Goal: Information Seeking & Learning: Compare options

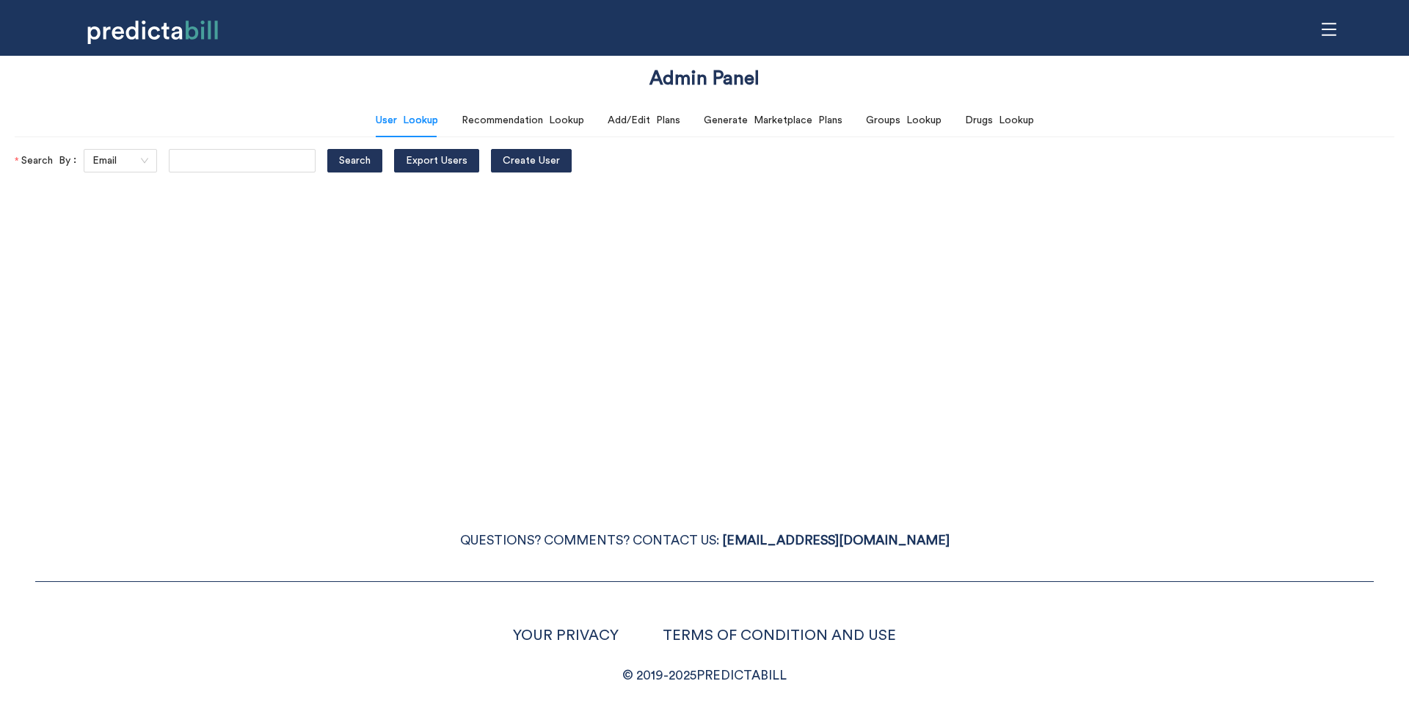
click at [541, 268] on div "Admin Panel User Lookup Recommendation Lookup Add/Edit Plans Generate Marketpla…" at bounding box center [704, 364] width 1409 height 728
click at [275, 406] on div "Admin Panel User Lookup Recommendation Lookup Add/Edit Plans Generate Marketpla…" at bounding box center [704, 364] width 1409 height 728
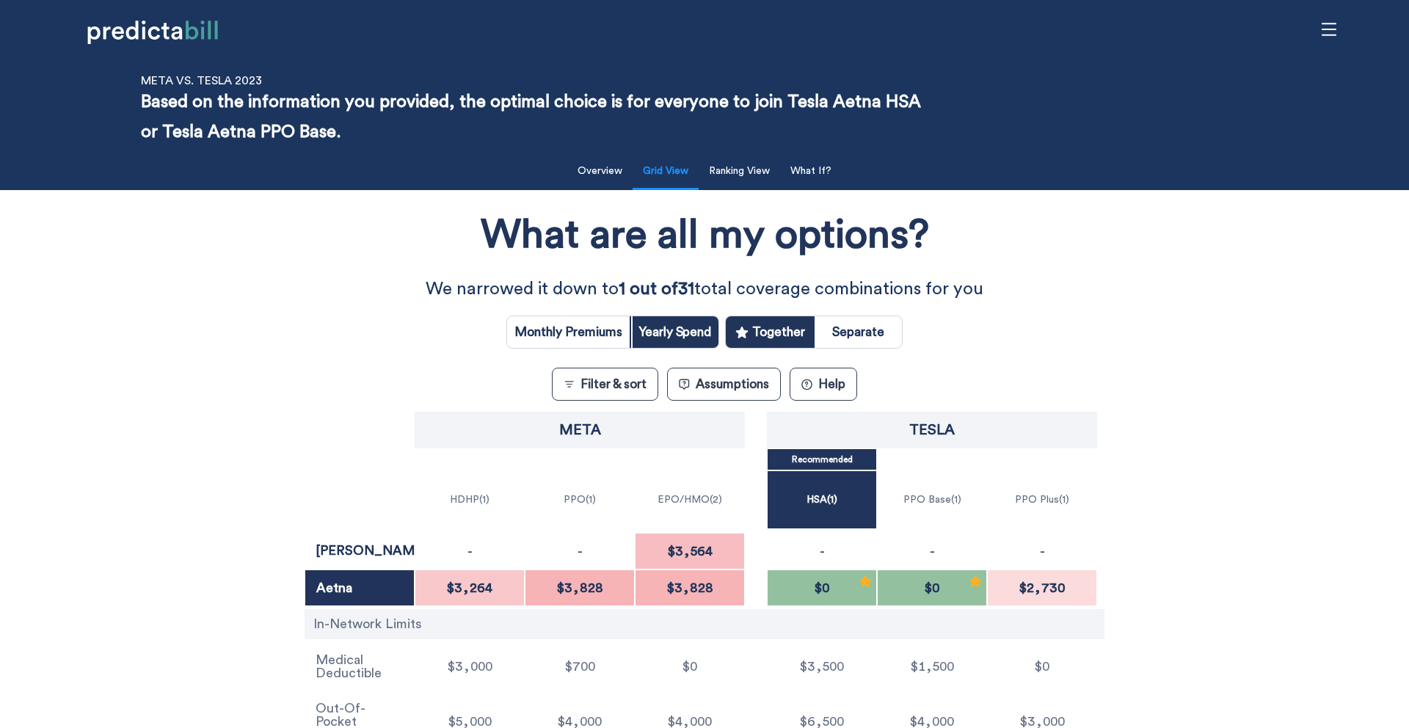
click at [290, 393] on div "What are all my options? We narrowed it down to 1 out of 31 total coverage comb…" at bounding box center [704, 476] width 1268 height 559
click at [132, 572] on div "What are all my options? We narrowed it down to 1 out of 31 total coverage comb…" at bounding box center [704, 476] width 1268 height 559
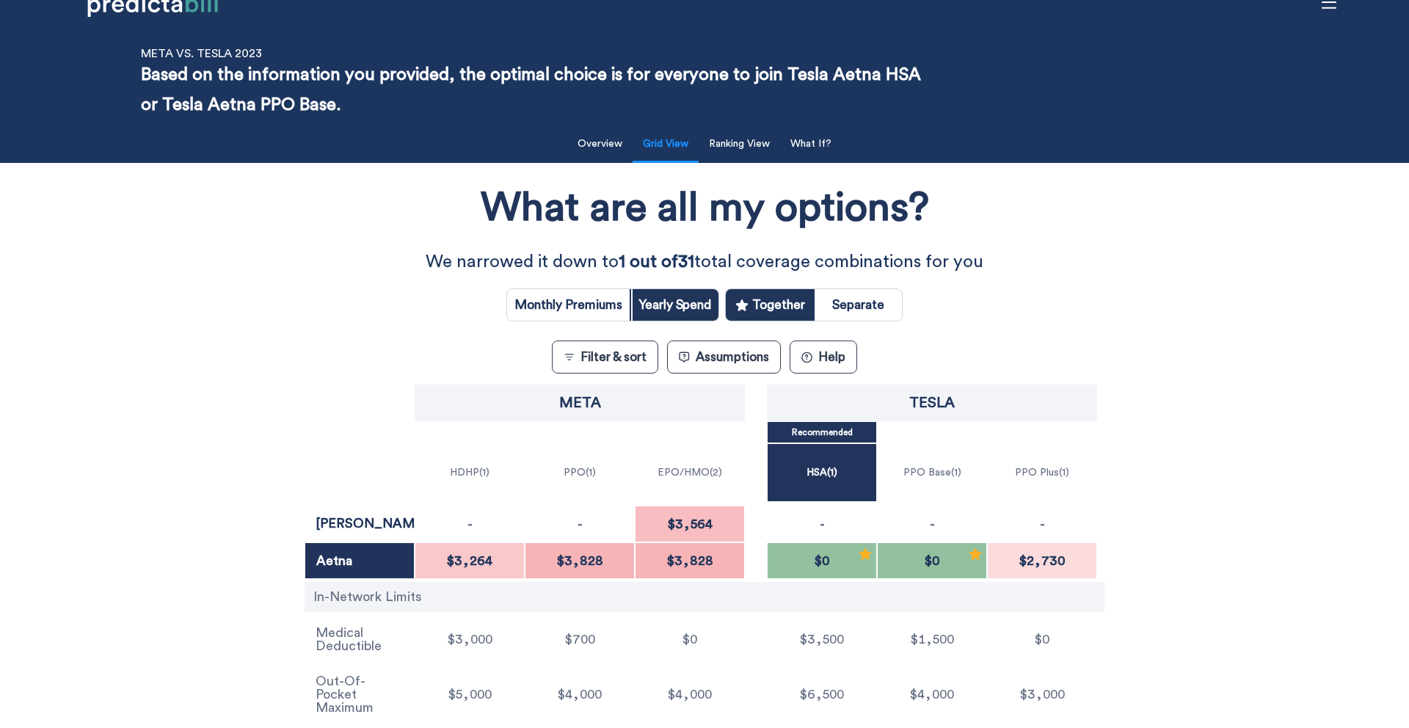
scroll to position [32, 0]
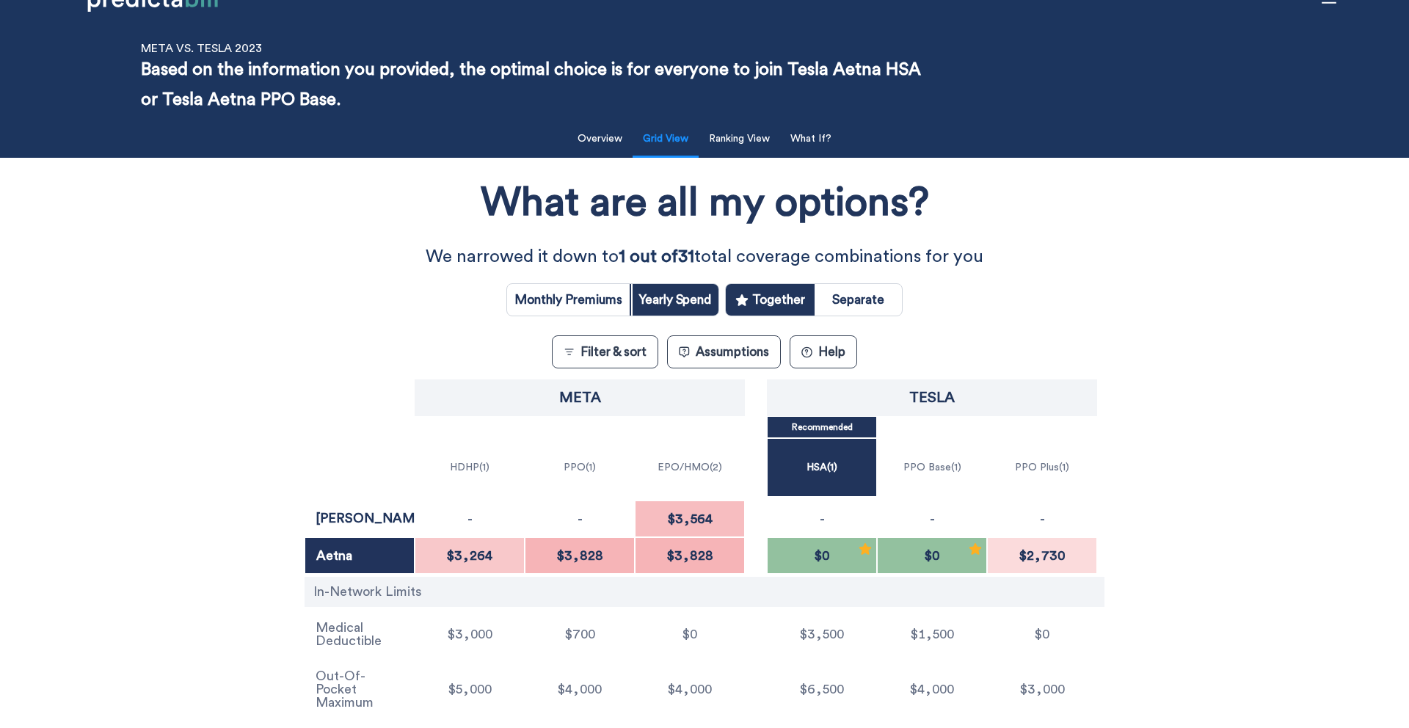
click at [588, 307] on input "radio" at bounding box center [568, 300] width 123 height 32
radio input "true"
click at [696, 300] on input "radio" at bounding box center [674, 300] width 87 height 32
radio input "true"
click at [858, 303] on input "radio" at bounding box center [857, 300] width 87 height 32
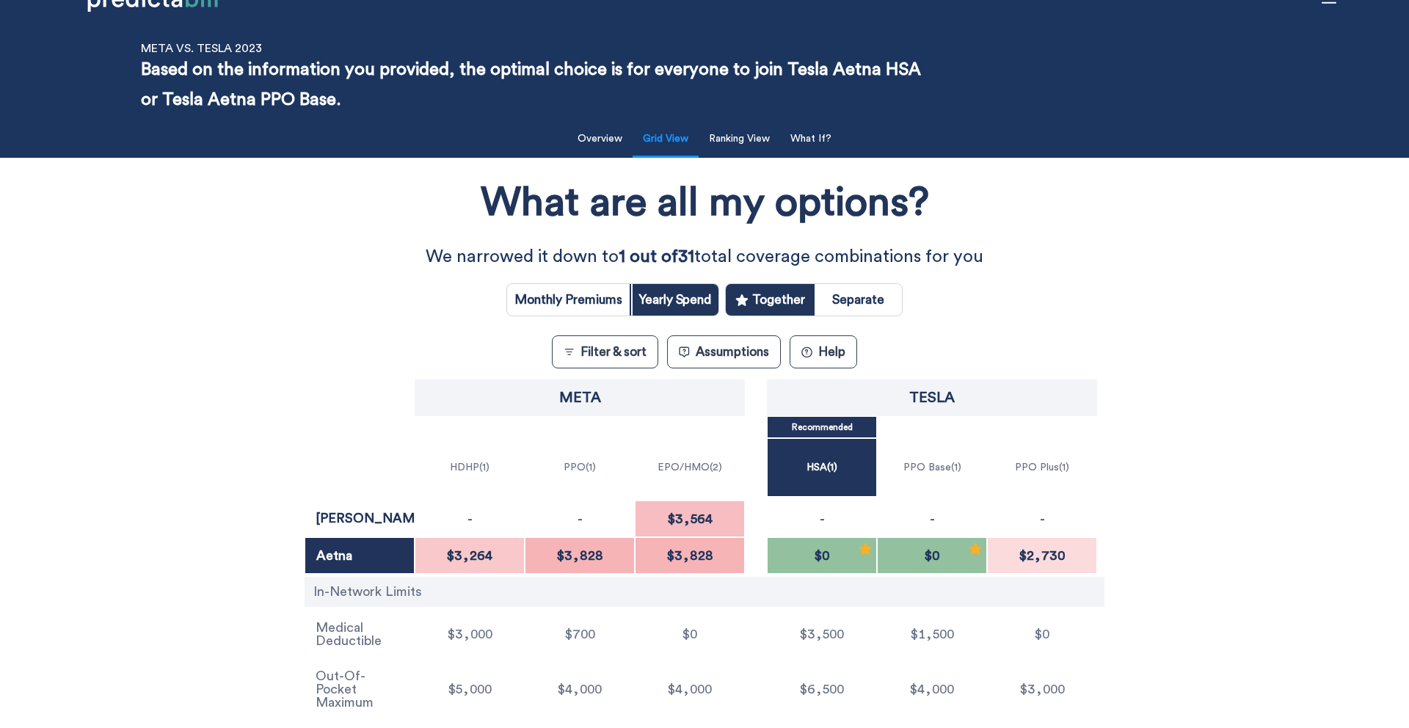
radio input "true"
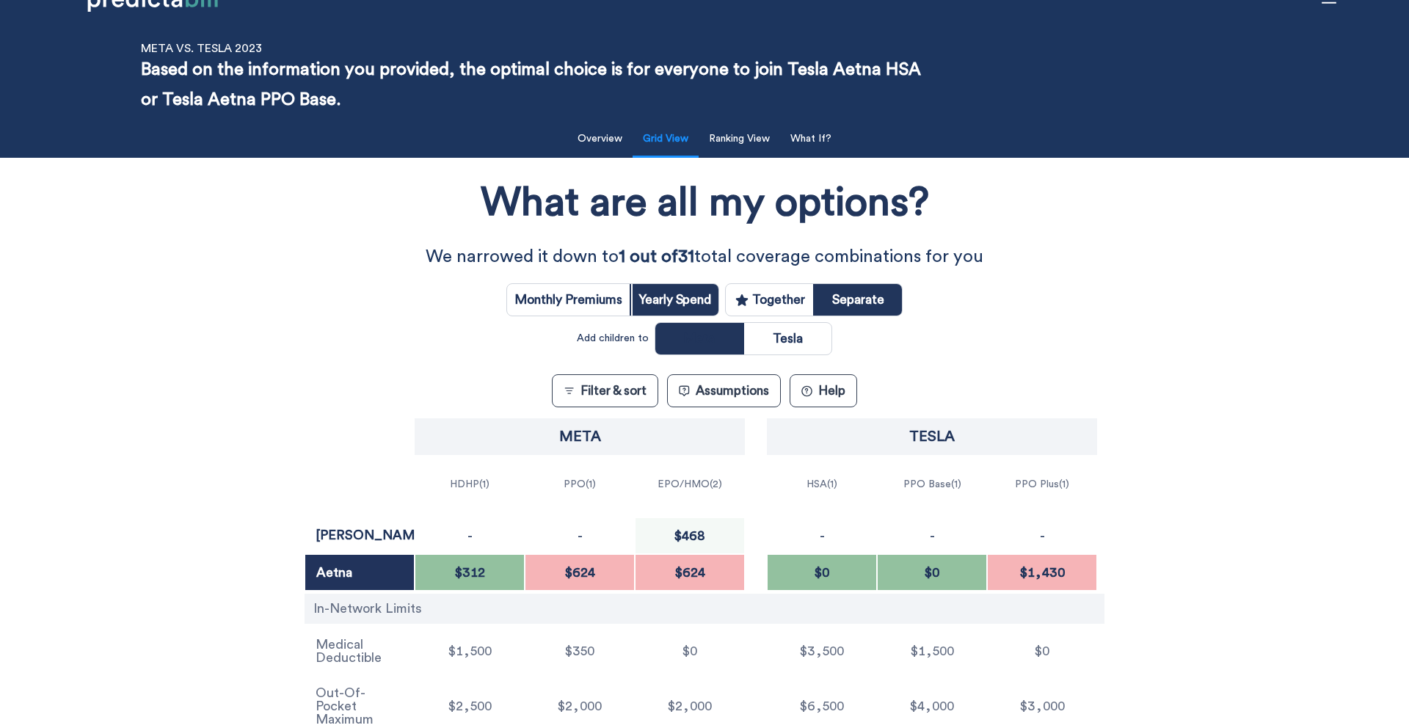
click at [786, 300] on input "radio" at bounding box center [769, 300] width 87 height 32
radio input "true"
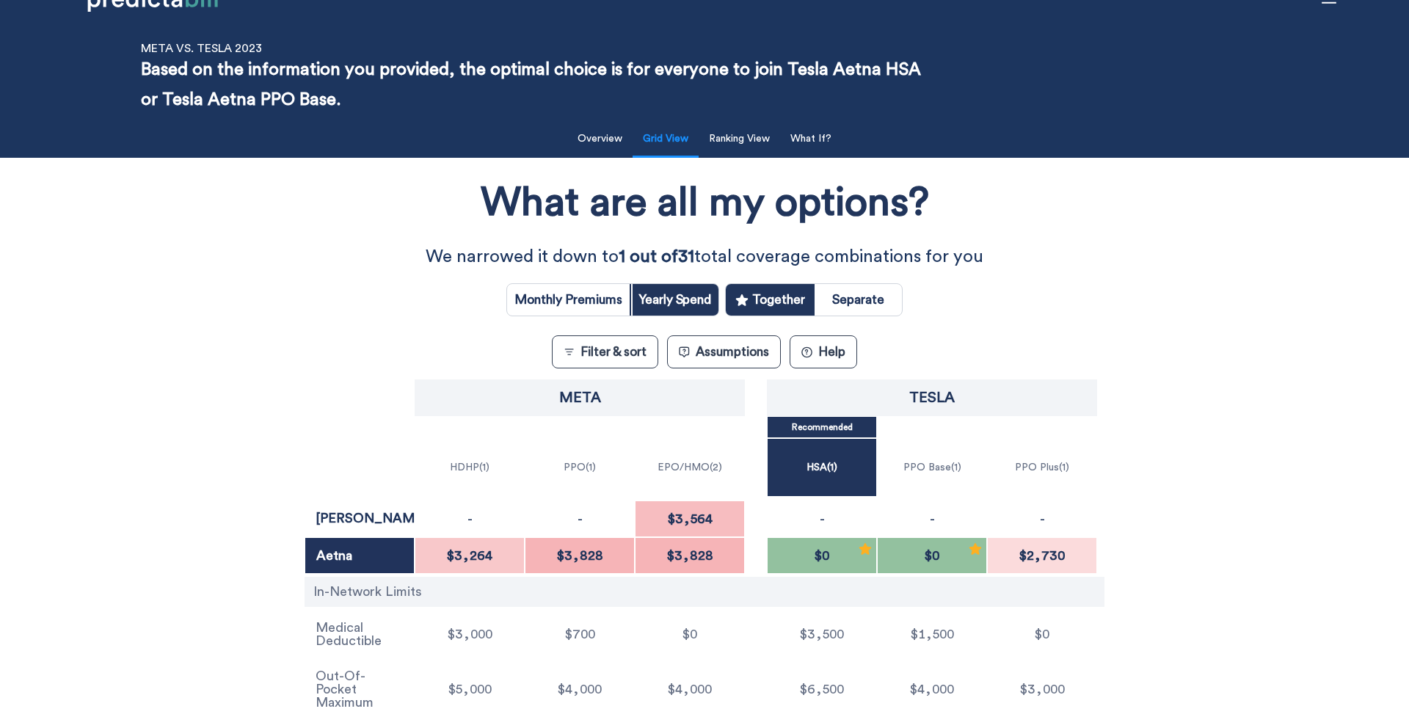
click at [853, 297] on input "radio" at bounding box center [857, 300] width 87 height 32
radio input "true"
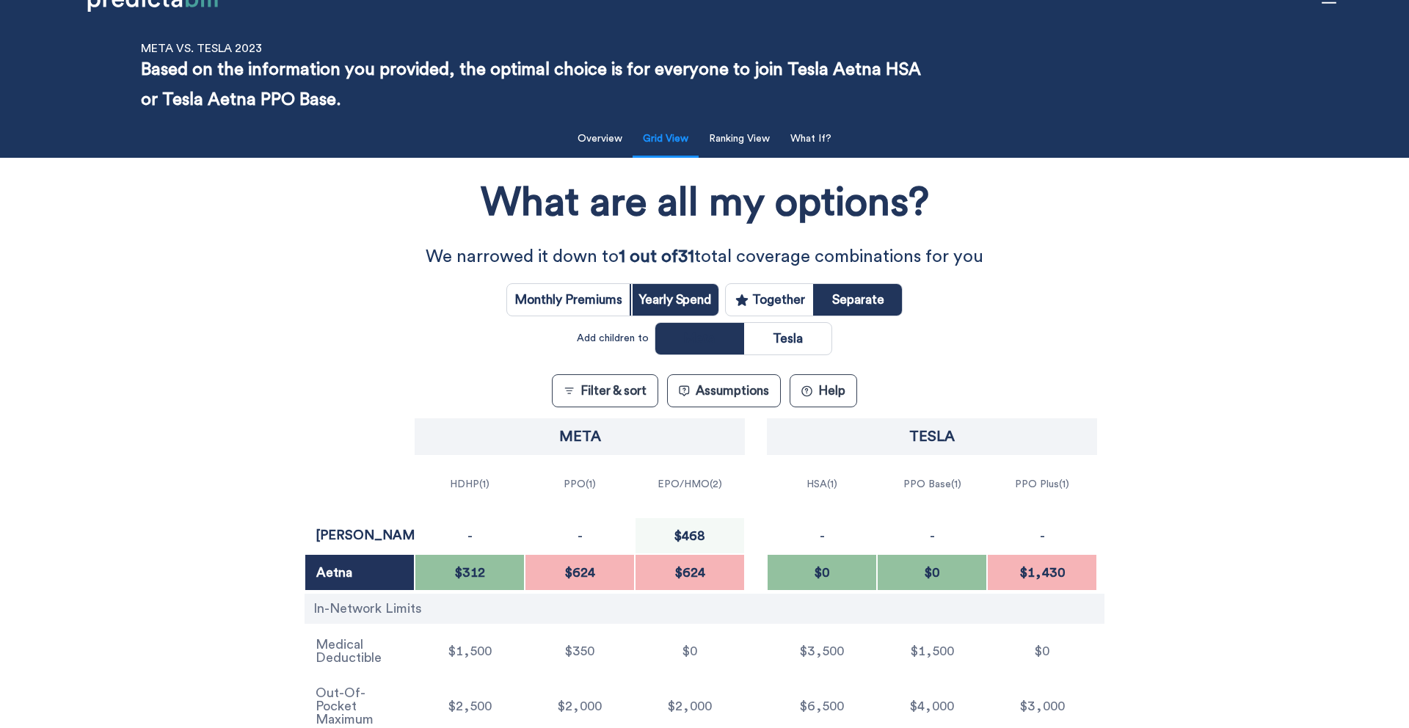
click at [786, 337] on input "radio" at bounding box center [787, 339] width 87 height 32
radio input "true"
click at [709, 335] on input "radio" at bounding box center [698, 339] width 87 height 32
radio input "true"
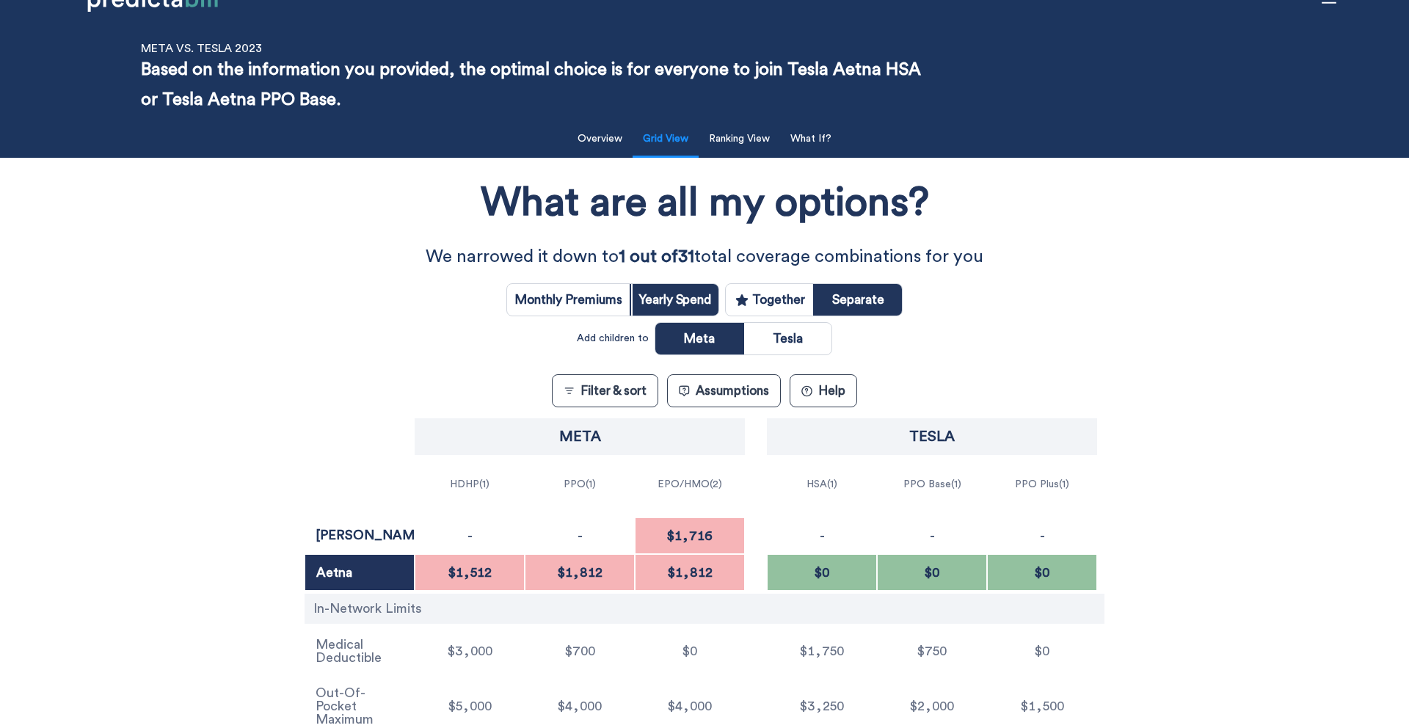
click at [793, 342] on input "radio" at bounding box center [787, 339] width 87 height 32
radio input "true"
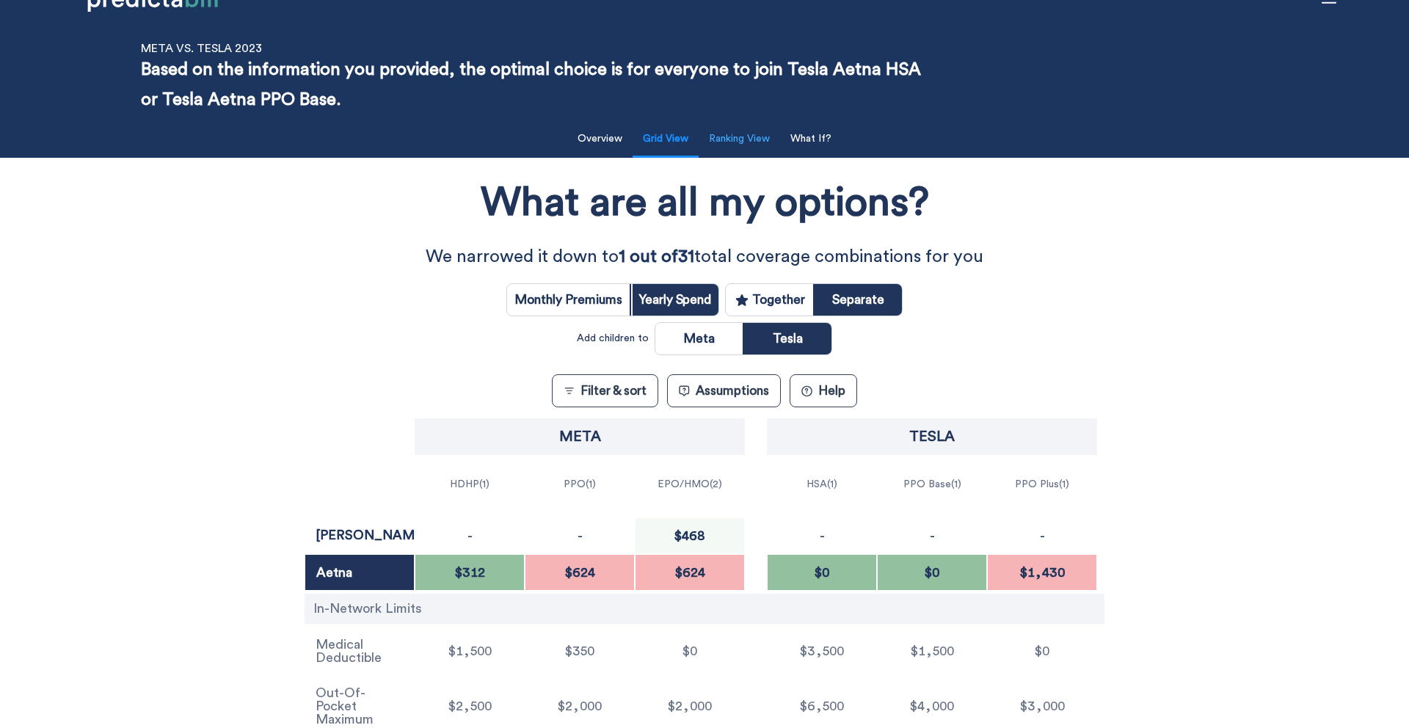
click at [759, 136] on button "Ranking View" at bounding box center [739, 139] width 79 height 30
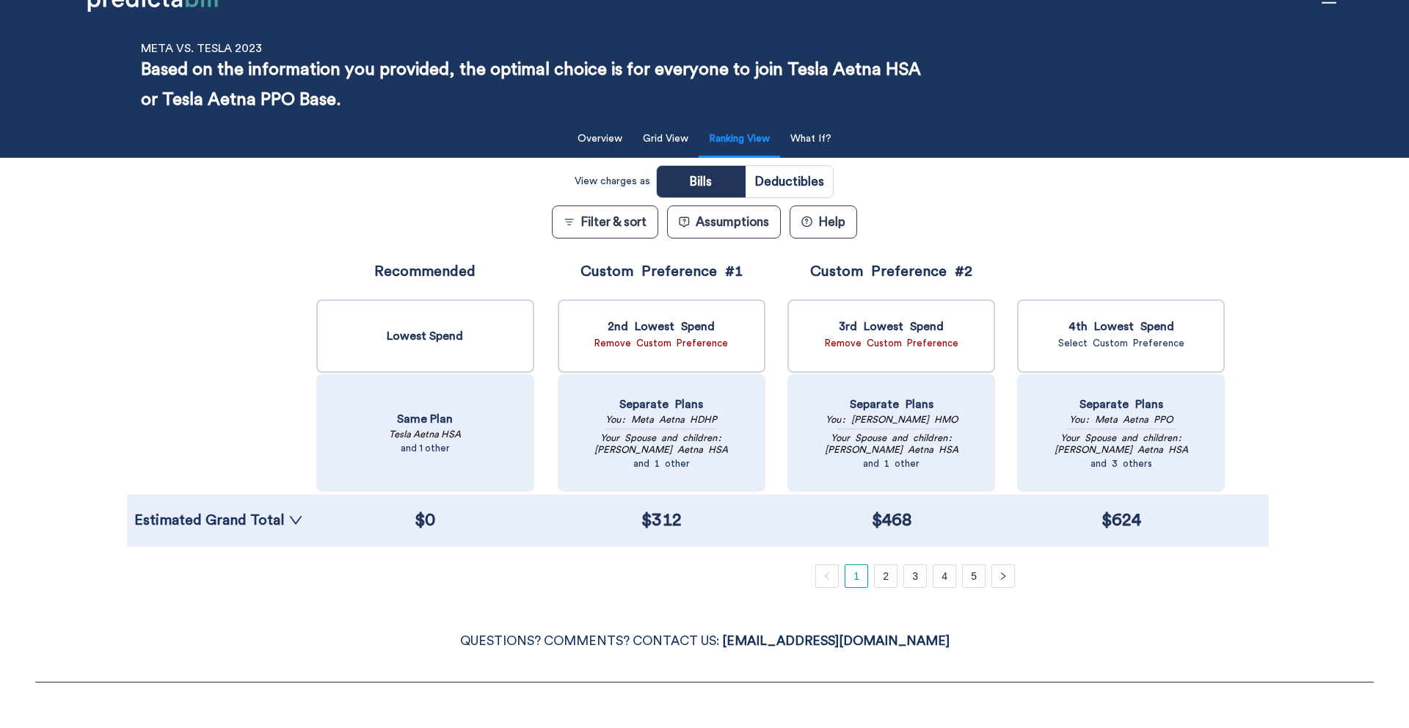
click at [285, 511] on div "Estimated Grand Total" at bounding box center [218, 520] width 183 height 52
click at [288, 520] on icon "down" at bounding box center [295, 520] width 15 height 15
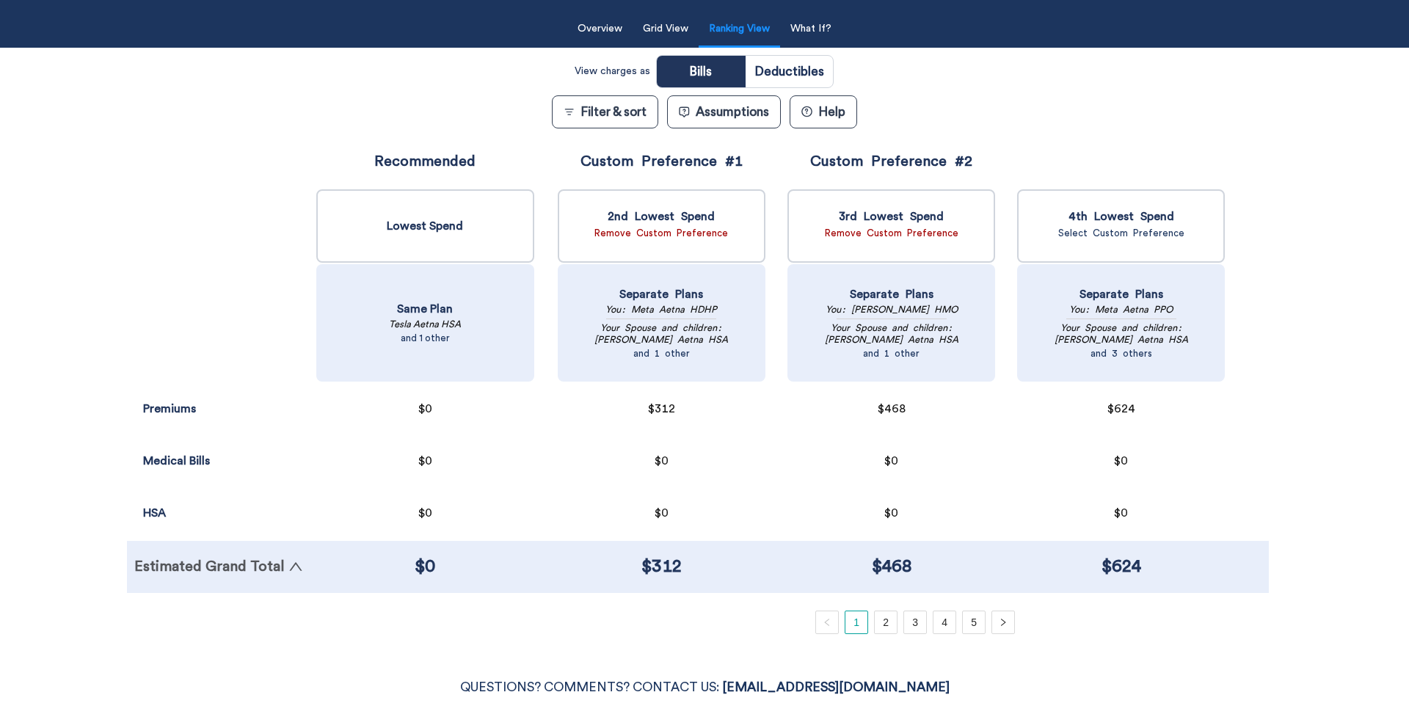
scroll to position [144, 0]
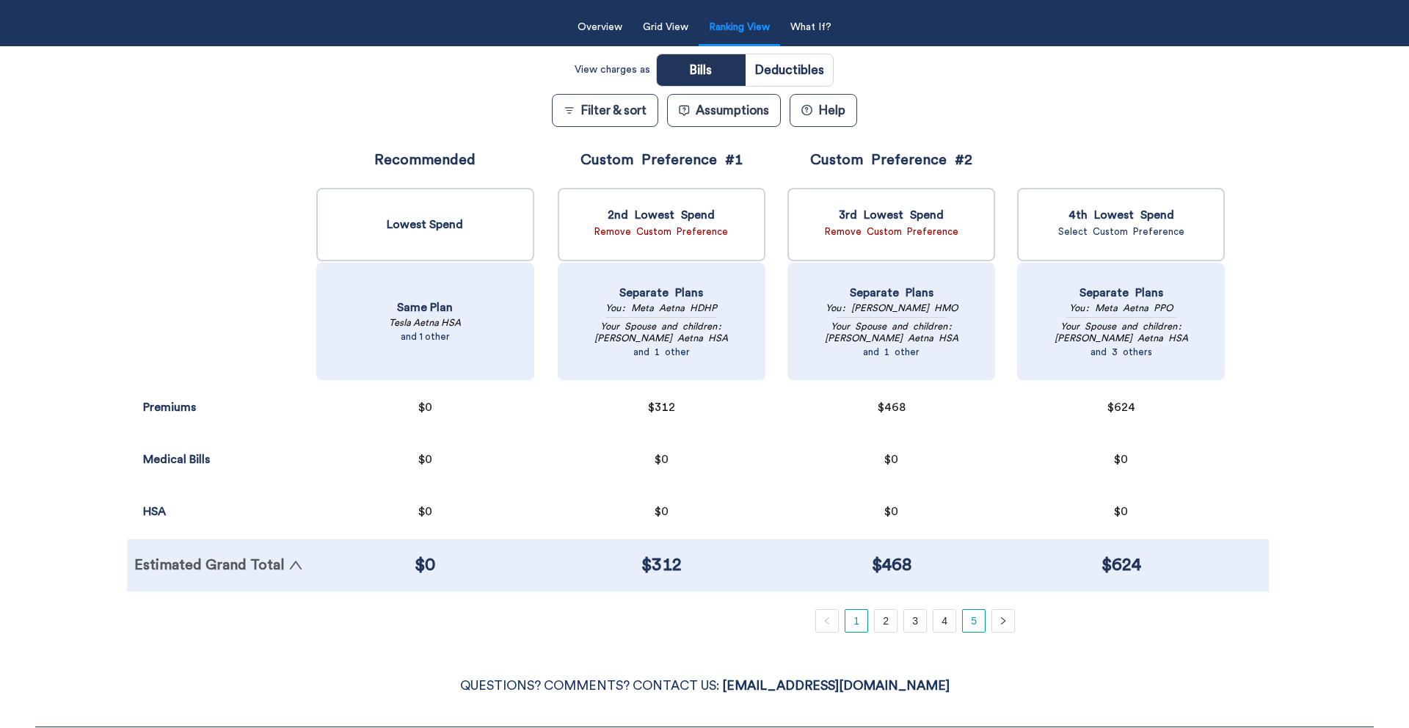
click at [963, 616] on link "5" at bounding box center [974, 621] width 22 height 22
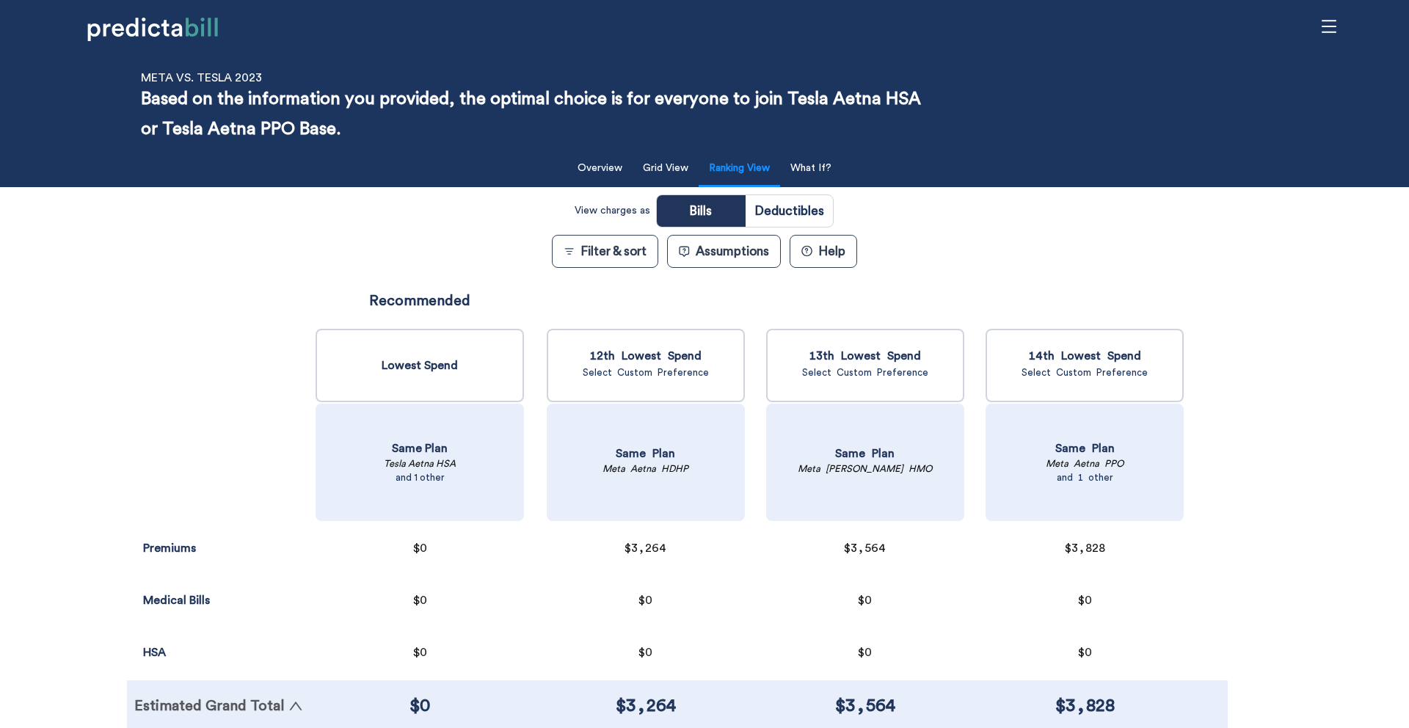
scroll to position [0, 0]
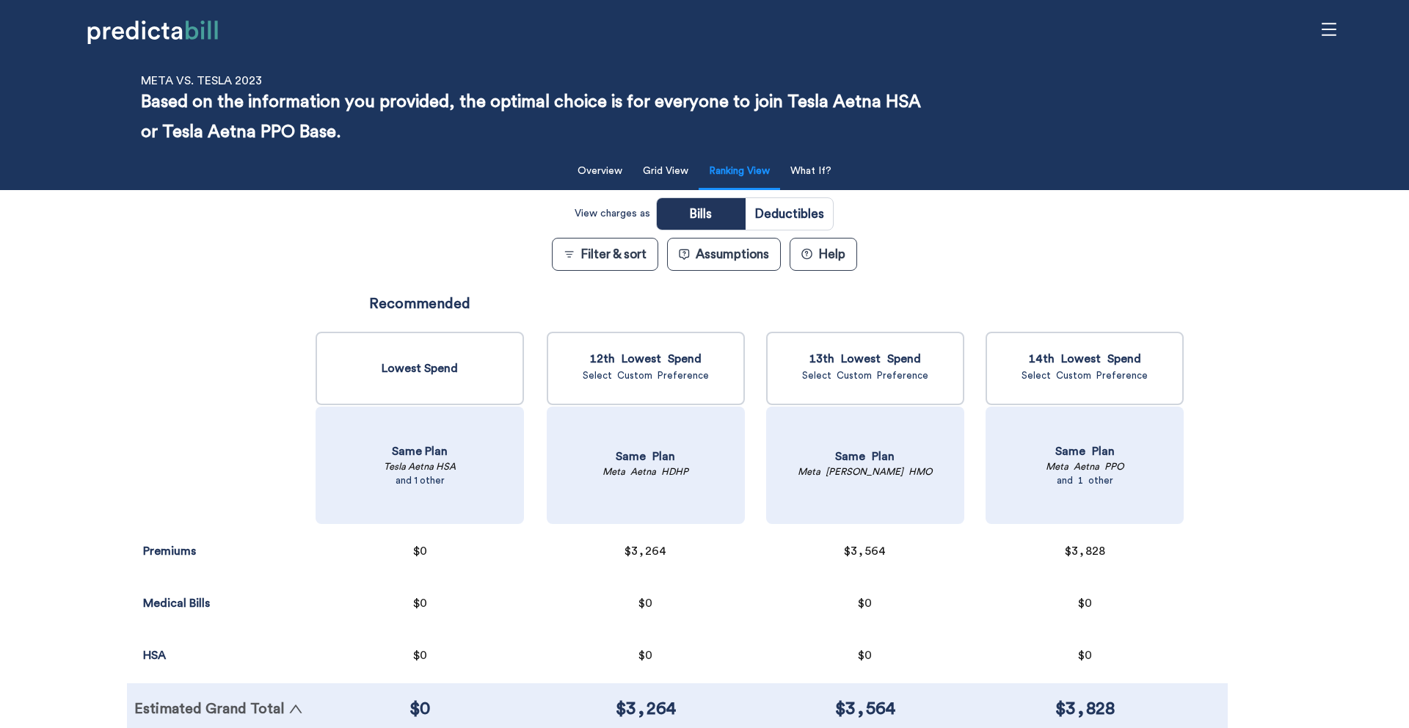
click at [114, 337] on div "Filter & Sort Quickly update your results Sort By Healthcare Assumptions Expect…" at bounding box center [704, 461] width 1409 height 629
click at [977, 203] on div "View charges as Bills Deductibles Filter & sort Assumptions ? Help Premiums Sur…" at bounding box center [704, 486] width 1155 height 579
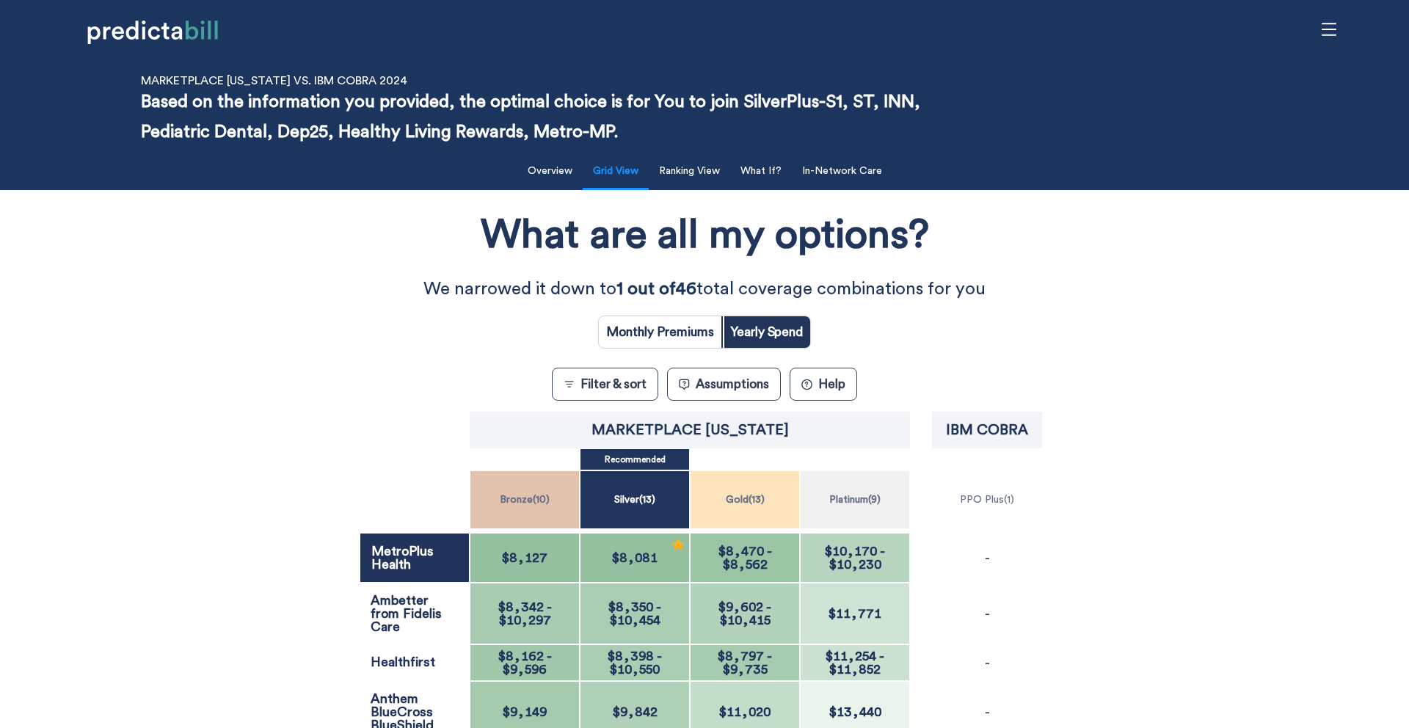
click at [675, 332] on input "radio" at bounding box center [660, 332] width 123 height 32
radio input "true"
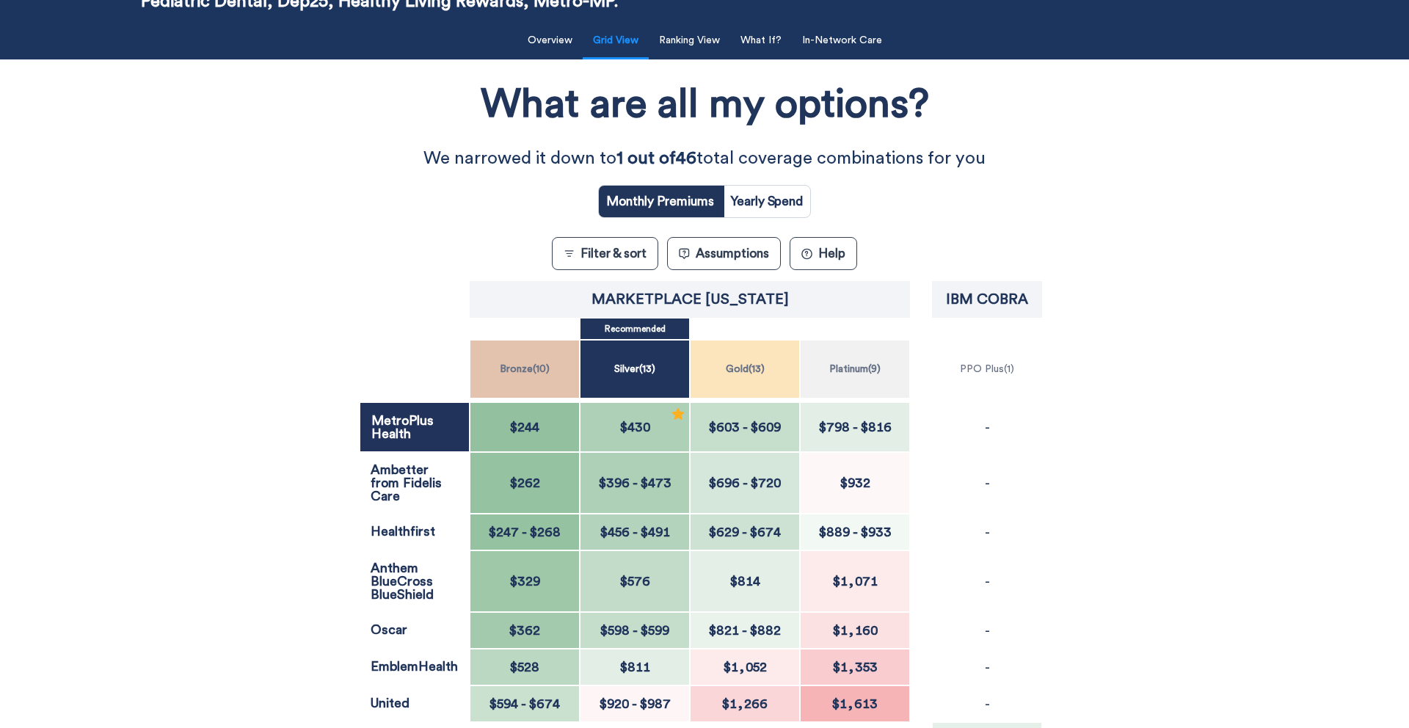
scroll to position [128, 0]
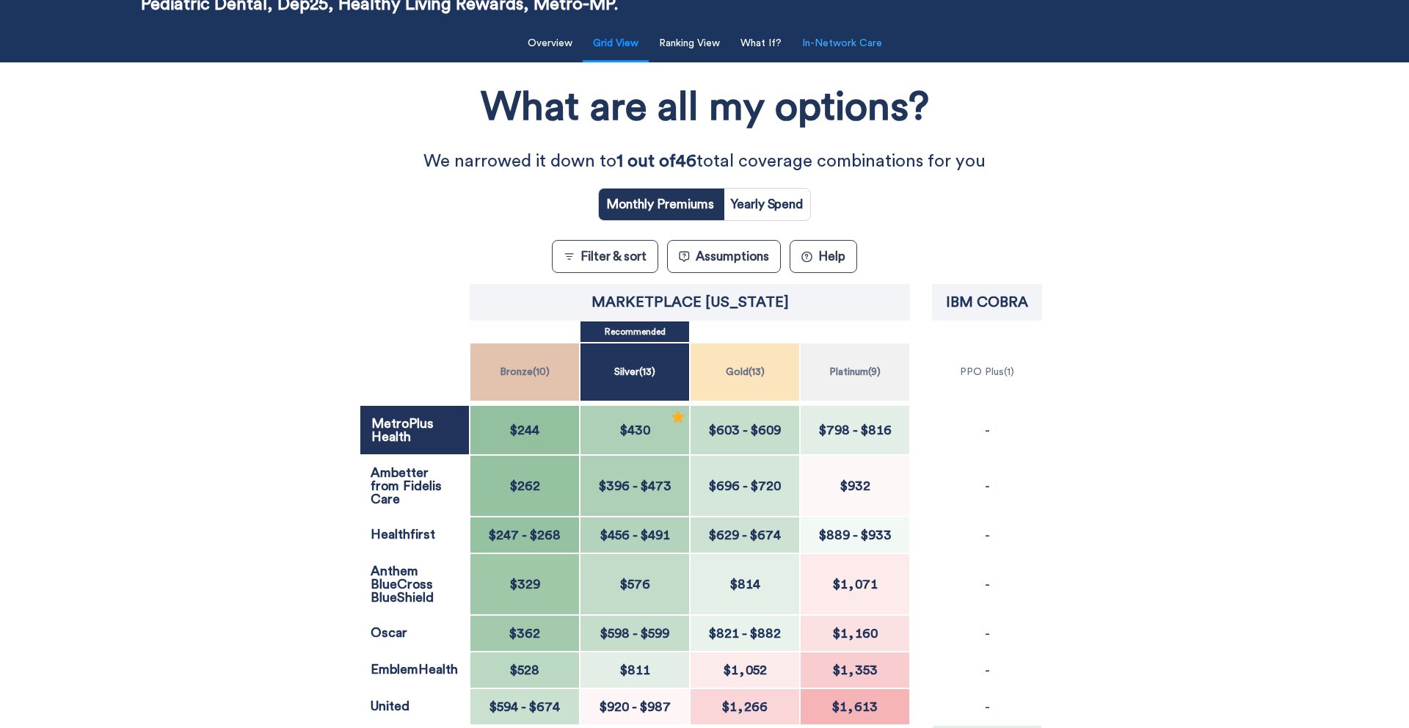
click at [859, 43] on button "In-Network Care" at bounding box center [842, 44] width 98 height 30
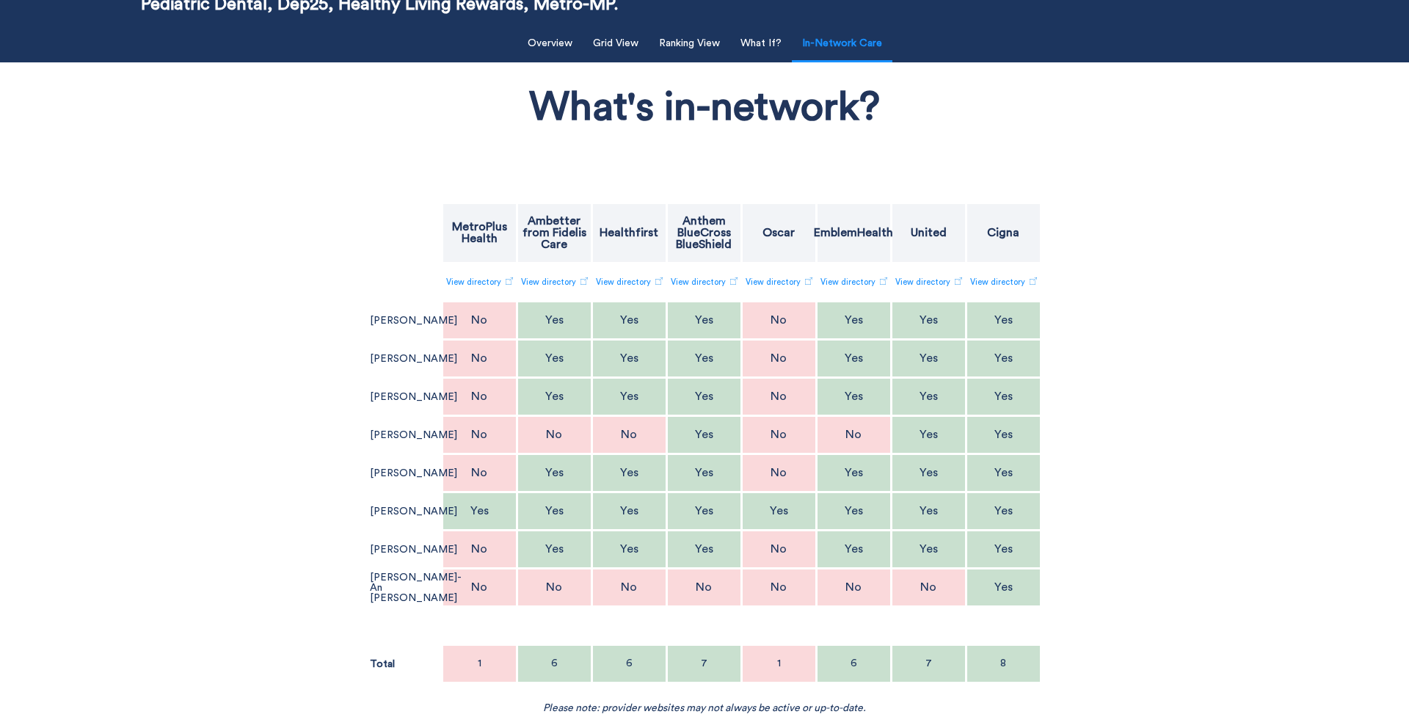
scroll to position [0, 0]
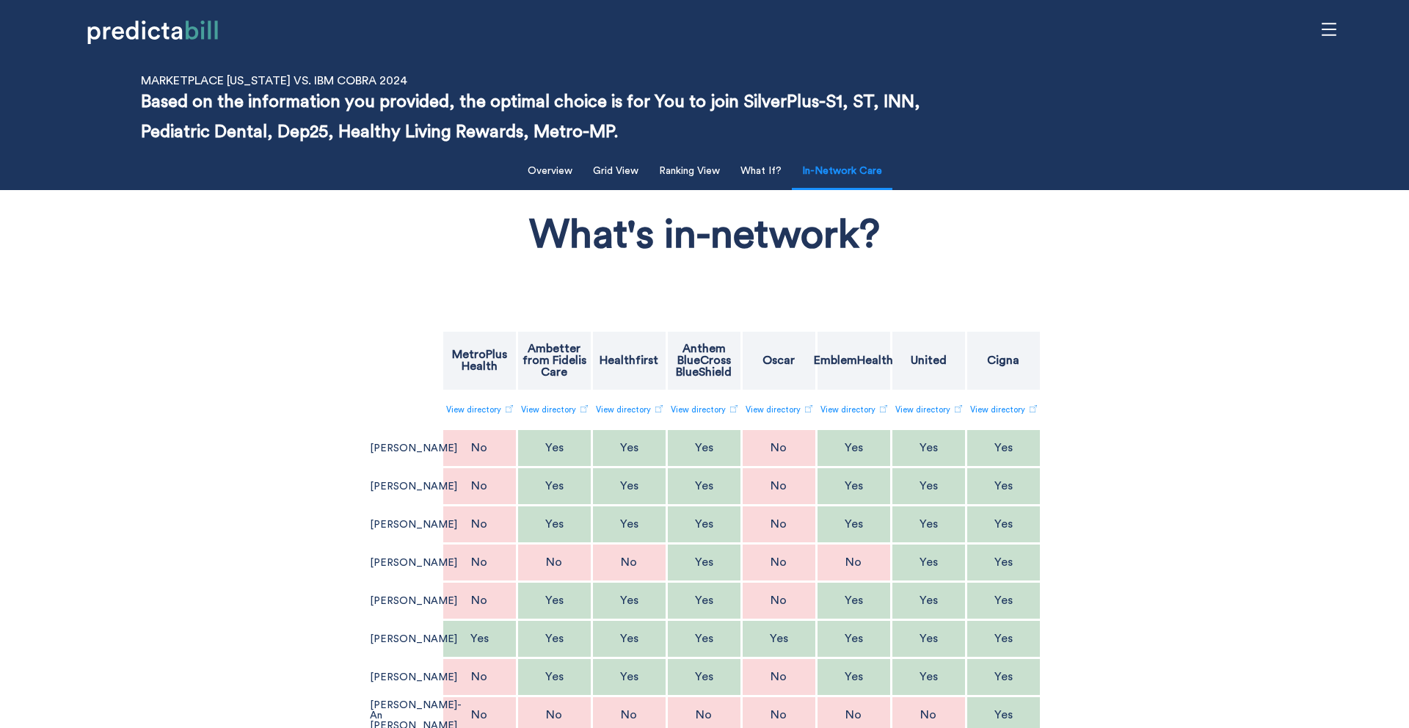
click at [446, 355] on p "MetroPlus Health" at bounding box center [480, 359] width 70 height 23
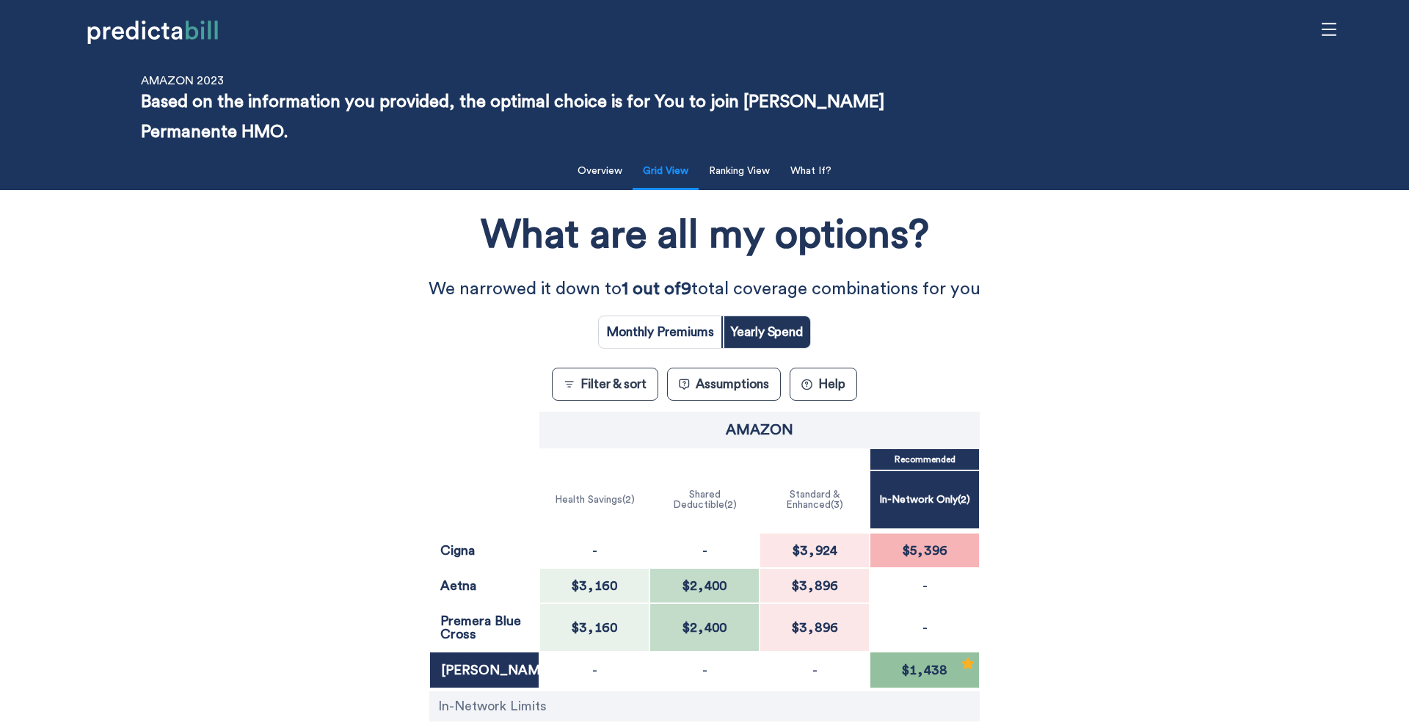
click at [159, 479] on div "What are all my options? We narrowed it down to 1 out of 9 total coverage combi…" at bounding box center [704, 517] width 1268 height 641
click at [821, 170] on button "What If?" at bounding box center [810, 171] width 59 height 30
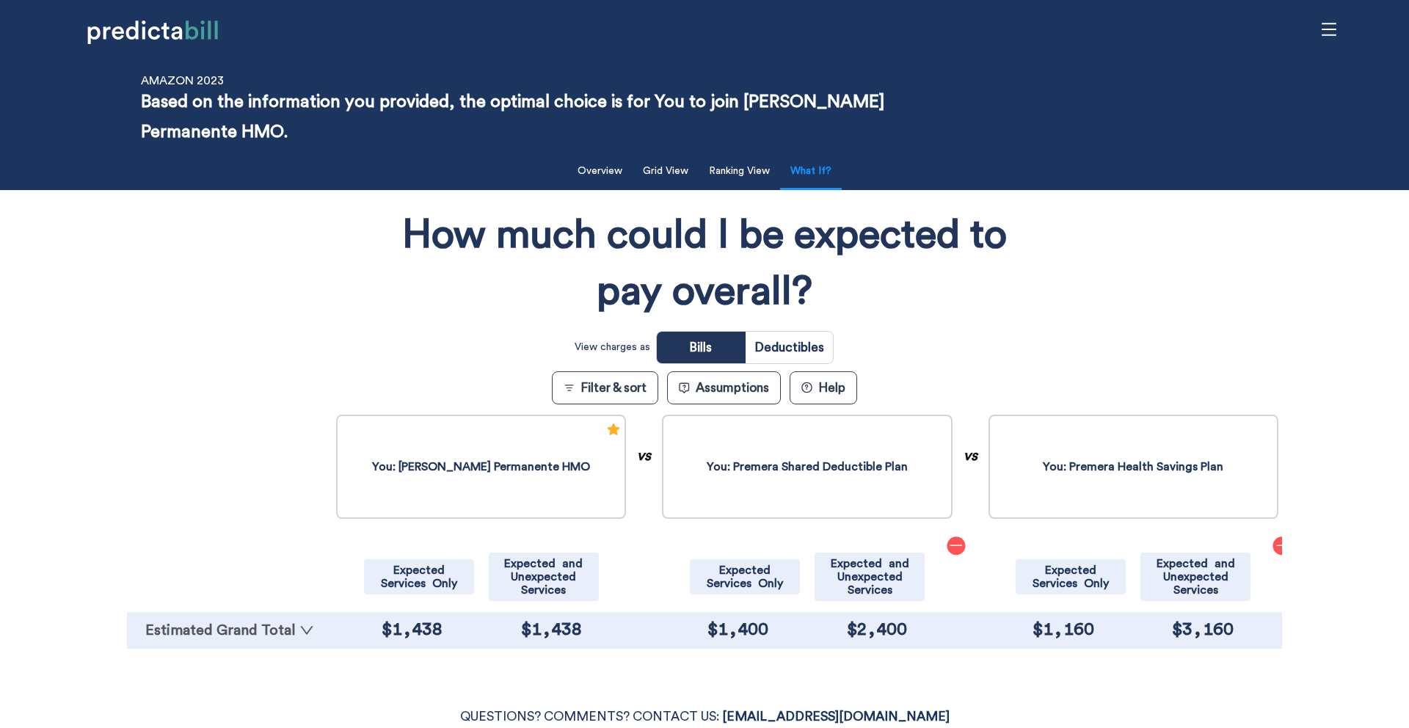
click at [230, 638] on link "Estimated Grand Total" at bounding box center [229, 630] width 191 height 15
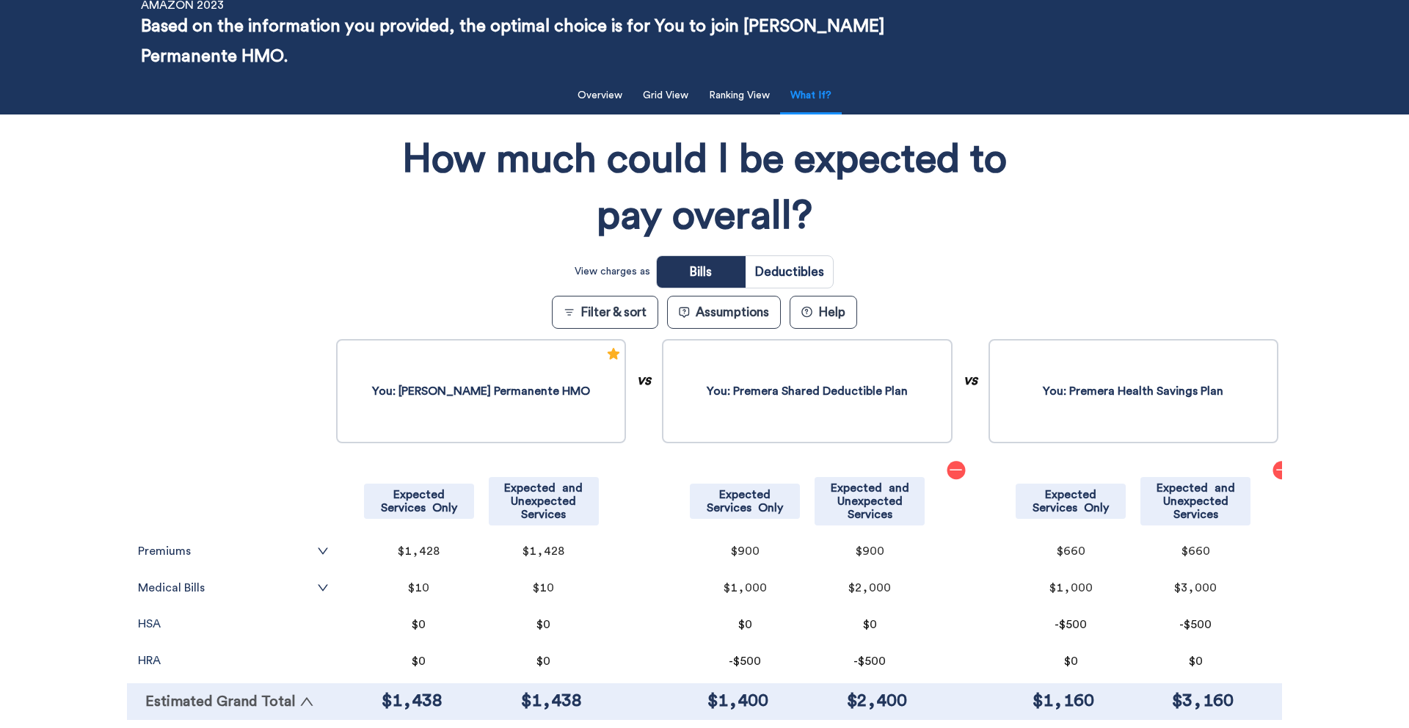
scroll to position [91, 0]
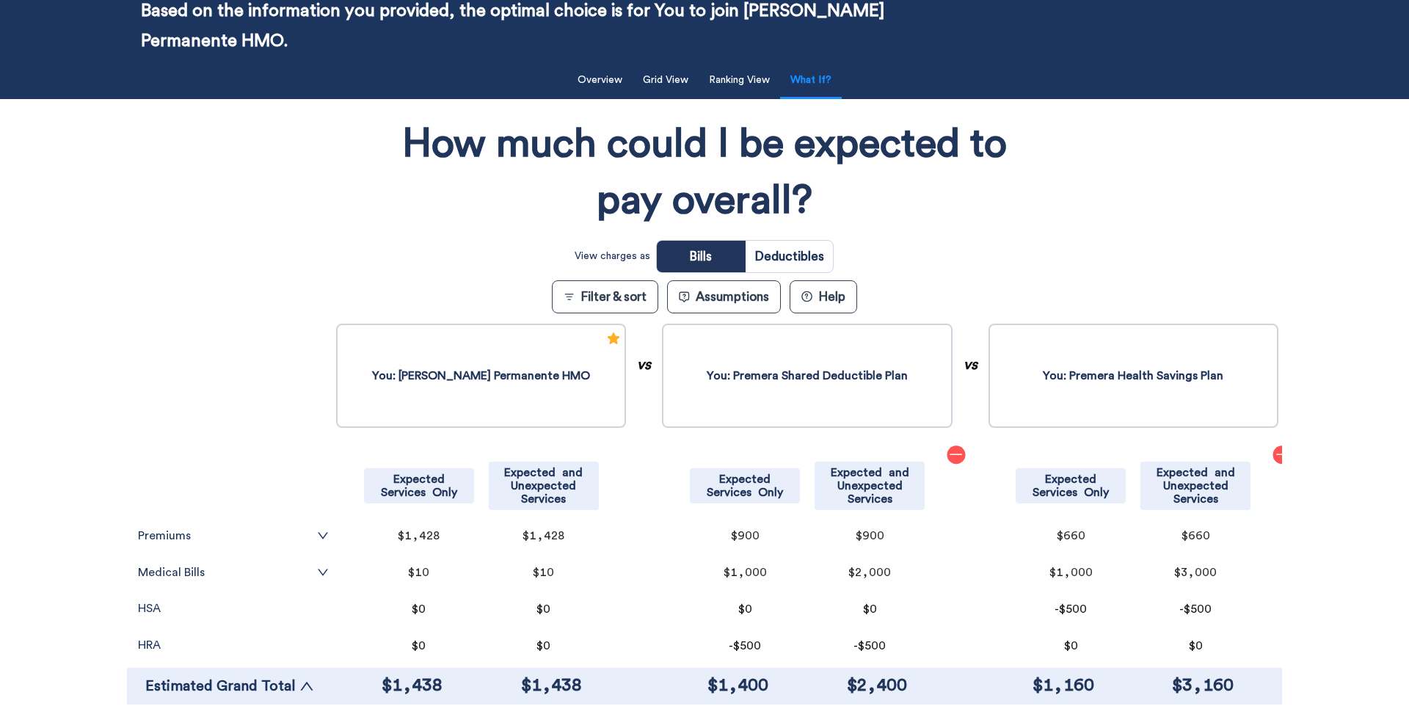
click at [233, 586] on tr "Medical Bills" at bounding box center [233, 572] width 198 height 37
click at [238, 576] on link "Medical Bills" at bounding box center [233, 572] width 191 height 12
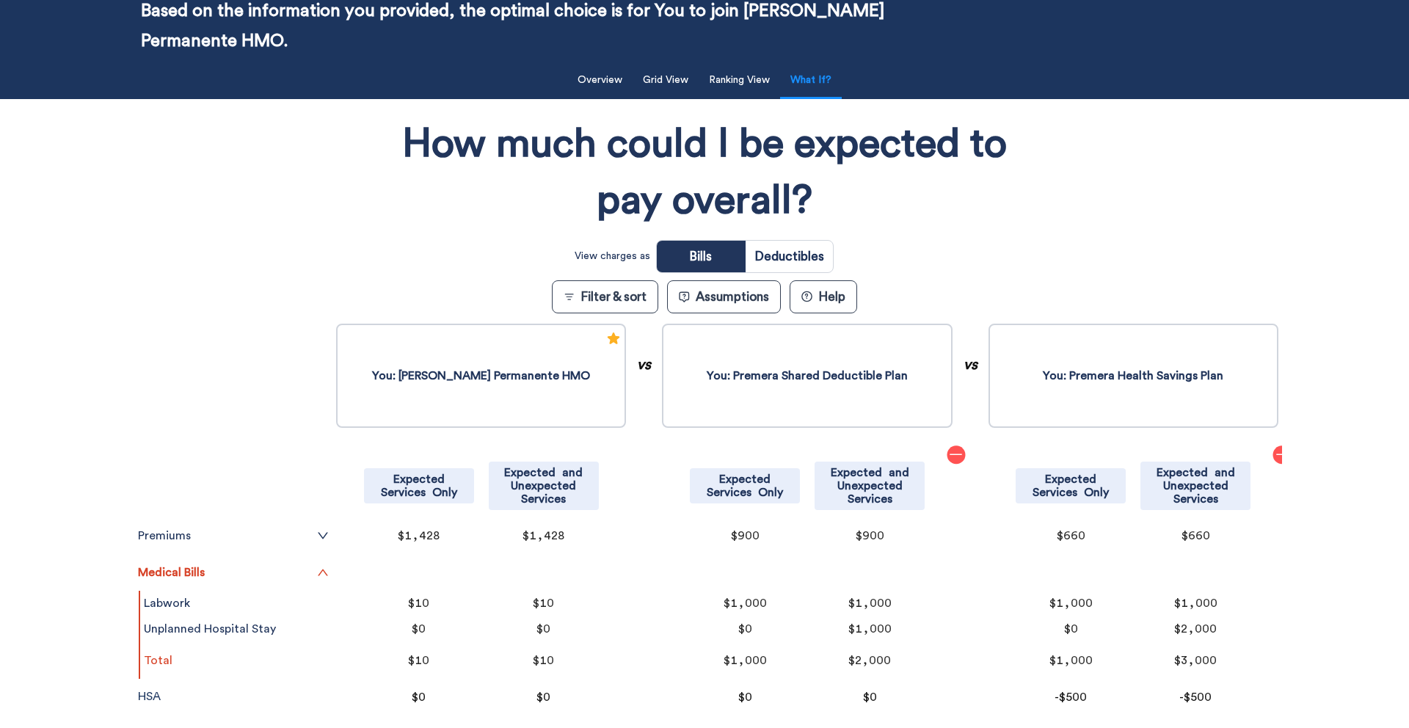
click at [225, 324] on tr at bounding box center [229, 370] width 205 height 99
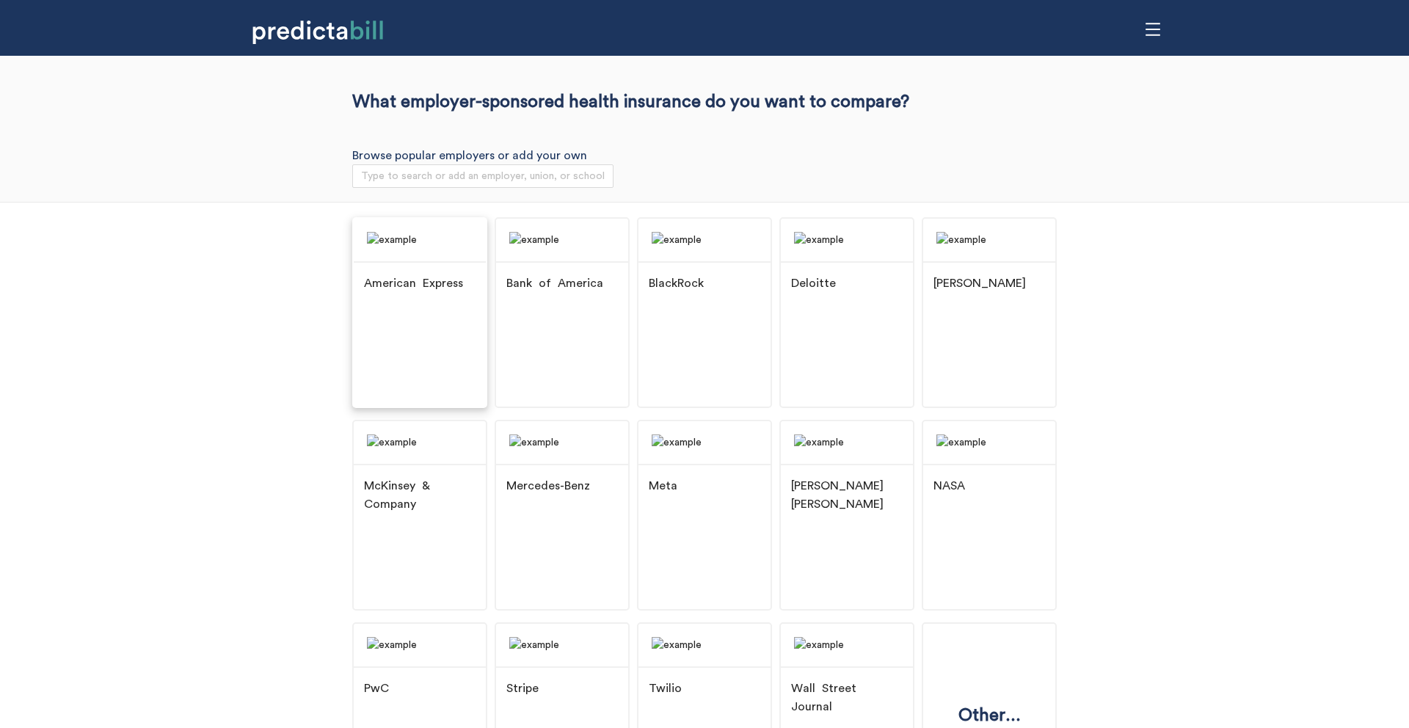
click at [427, 261] on img at bounding box center [420, 240] width 132 height 43
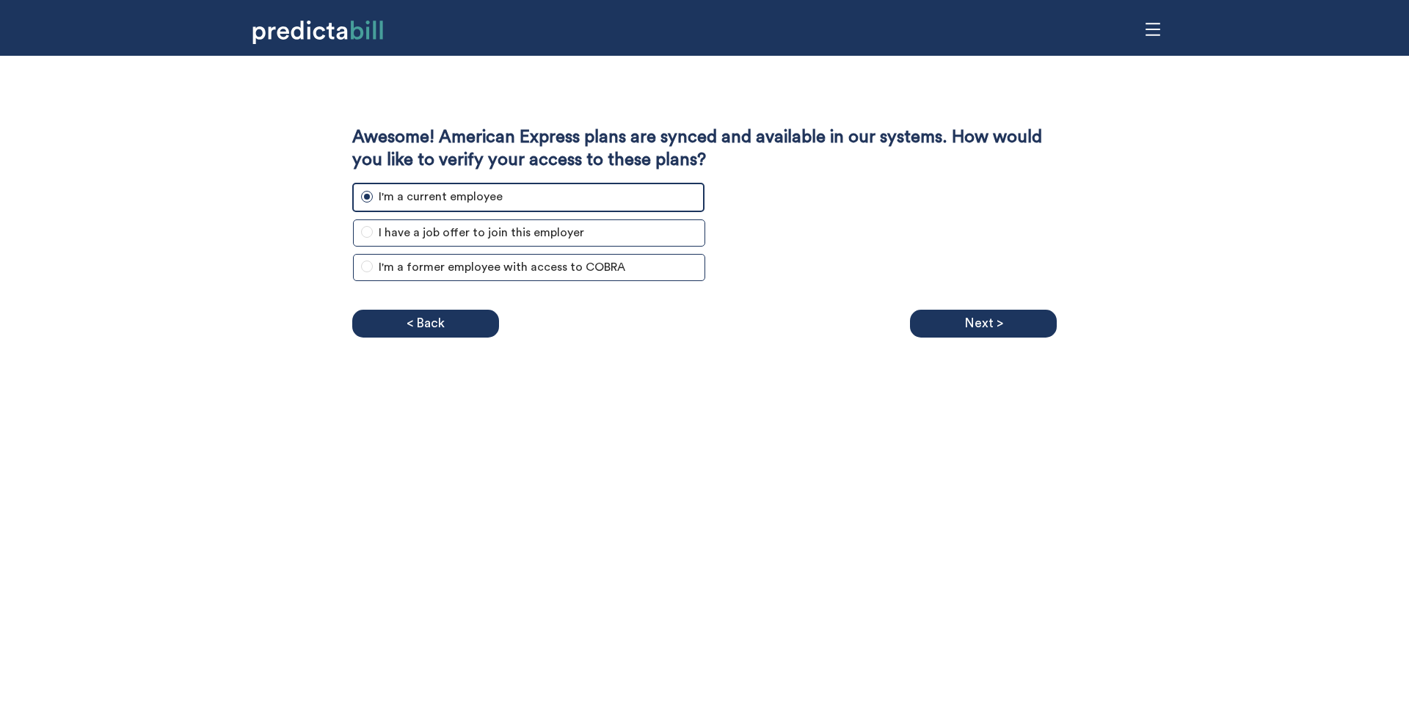
click at [393, 404] on div "Awesome! American Express plans are synced and available in our systems. How wo…" at bounding box center [704, 364] width 1409 height 728
